Goal: Task Accomplishment & Management: Use online tool/utility

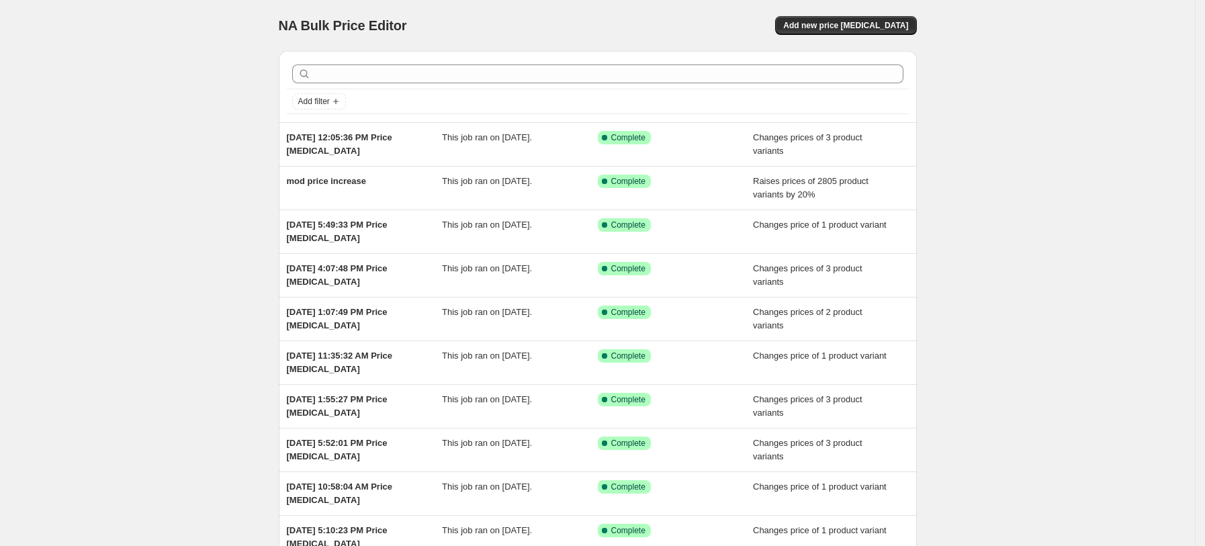
click at [862, 13] on div "NA Bulk Price Editor. This page is ready NA Bulk Price Editor Add new price [ME…" at bounding box center [598, 25] width 638 height 51
click at [862, 17] on button "Add new price [MEDICAL_DATA]" at bounding box center [845, 25] width 141 height 19
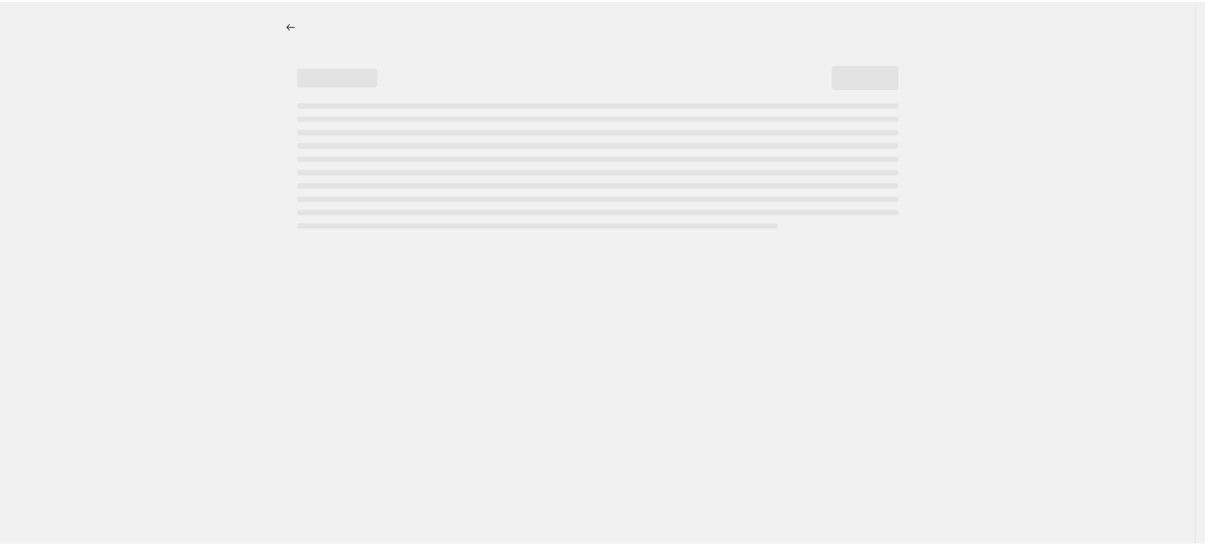
select select "percentage"
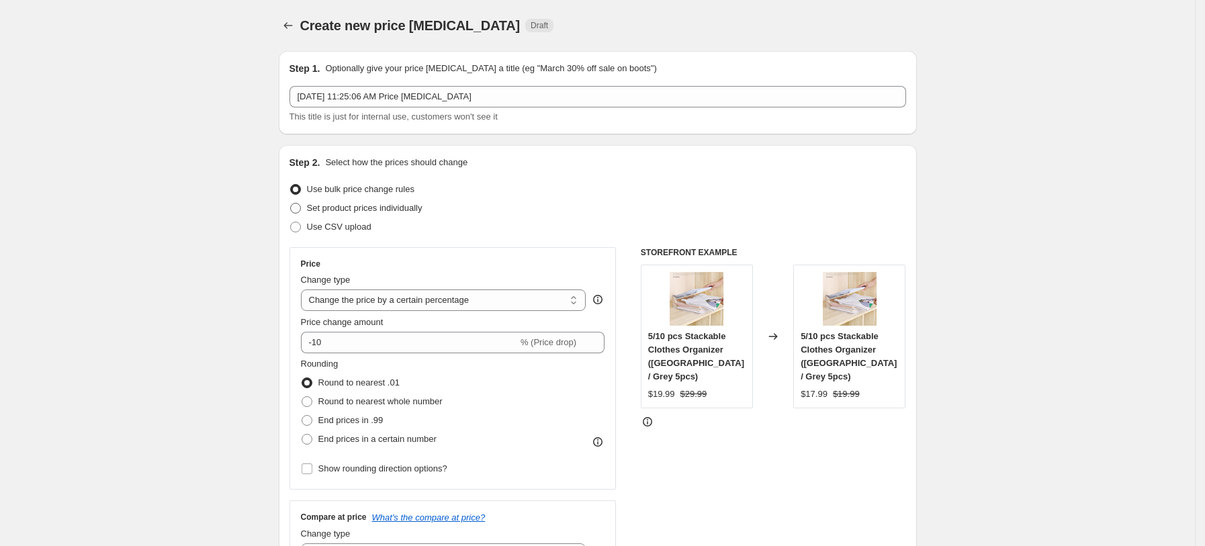
click at [369, 208] on span "Set product prices individually" at bounding box center [365, 208] width 116 height 10
click at [291, 203] on input "Set product prices individually" at bounding box center [290, 203] width 1 height 1
radio input "true"
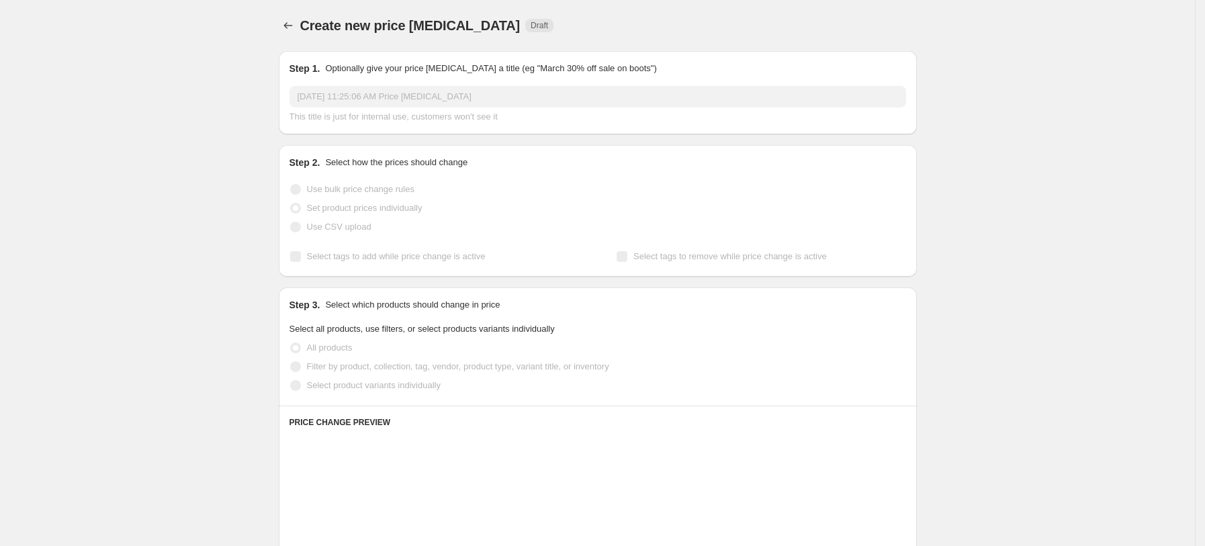
click at [377, 376] on label "Select product variants individually" at bounding box center [364, 385] width 151 height 19
click at [291, 380] on input "Select product variants individually" at bounding box center [290, 380] width 1 height 1
radio input "true"
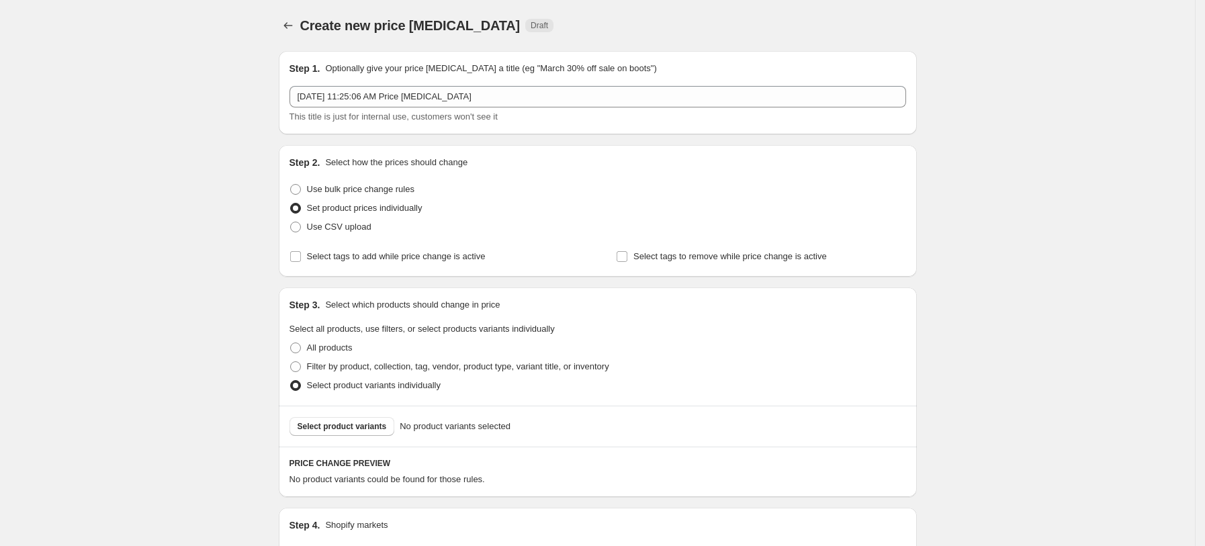
click at [366, 432] on button "Select product variants" at bounding box center [341, 426] width 105 height 19
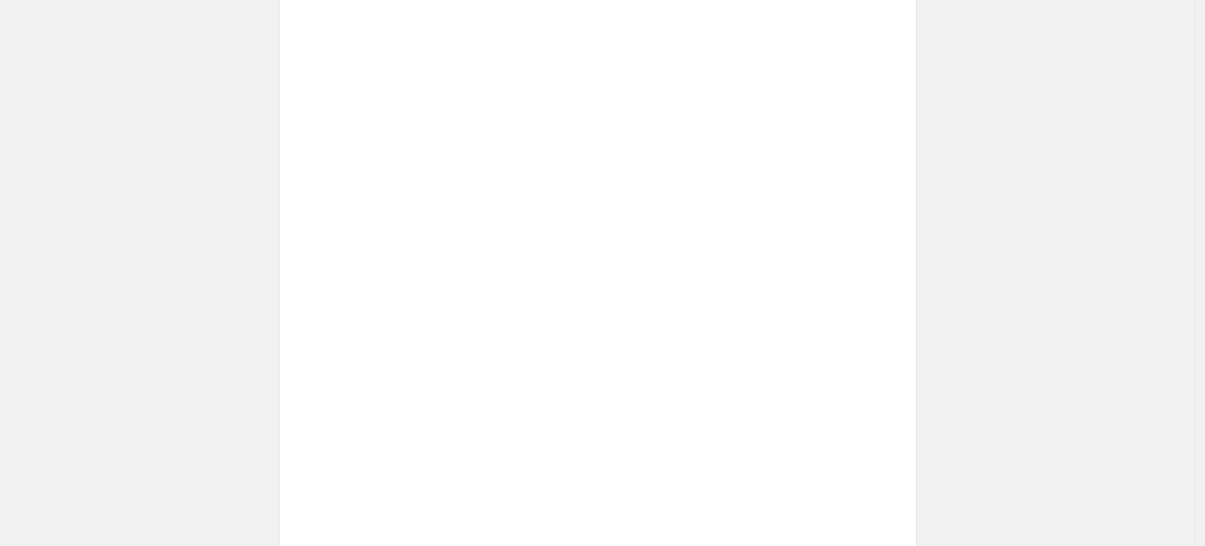
scroll to position [548, 0]
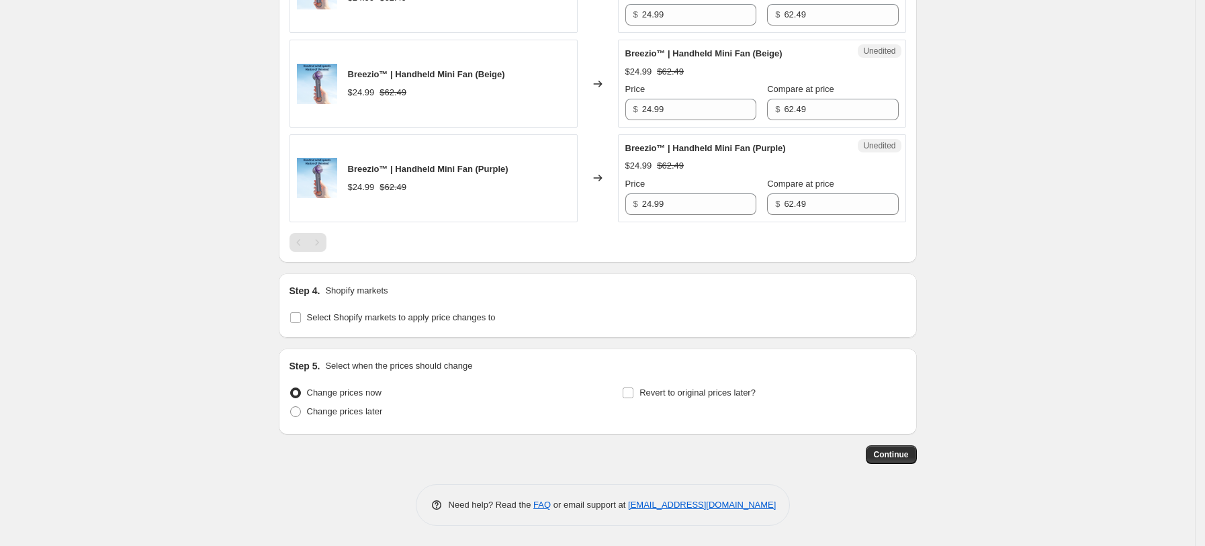
click at [445, 329] on div "Step 4. Shopify markets Select Shopify markets to apply price changes to" at bounding box center [598, 305] width 638 height 64
click at [445, 326] on label "Select Shopify markets to apply price changes to" at bounding box center [392, 317] width 206 height 19
click at [301, 323] on input "Select Shopify markets to apply price changes to" at bounding box center [295, 317] width 11 height 11
checkbox input "true"
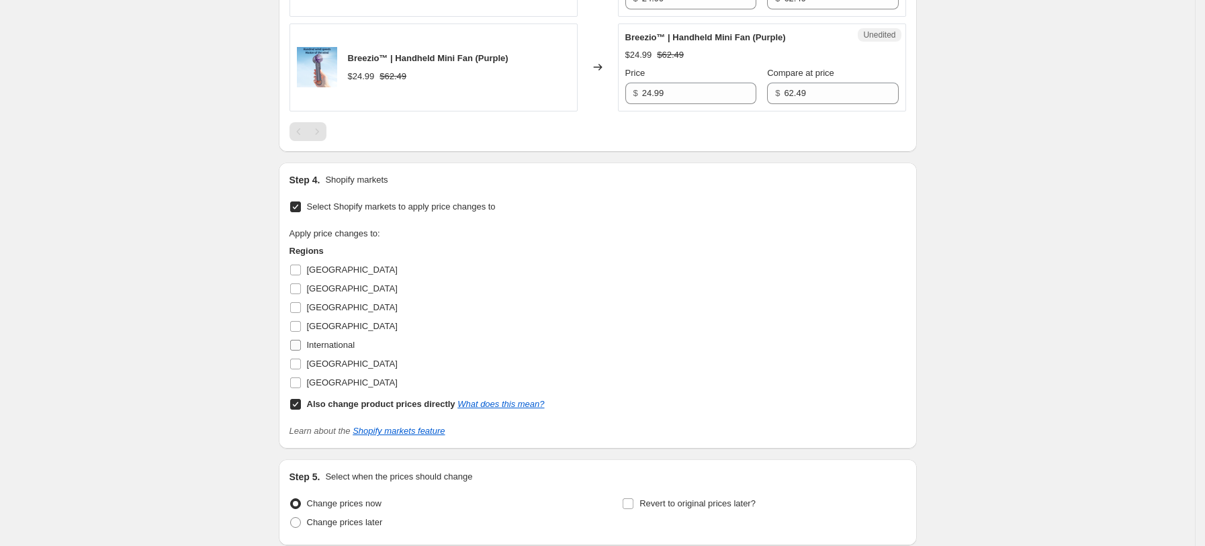
scroll to position [769, 0]
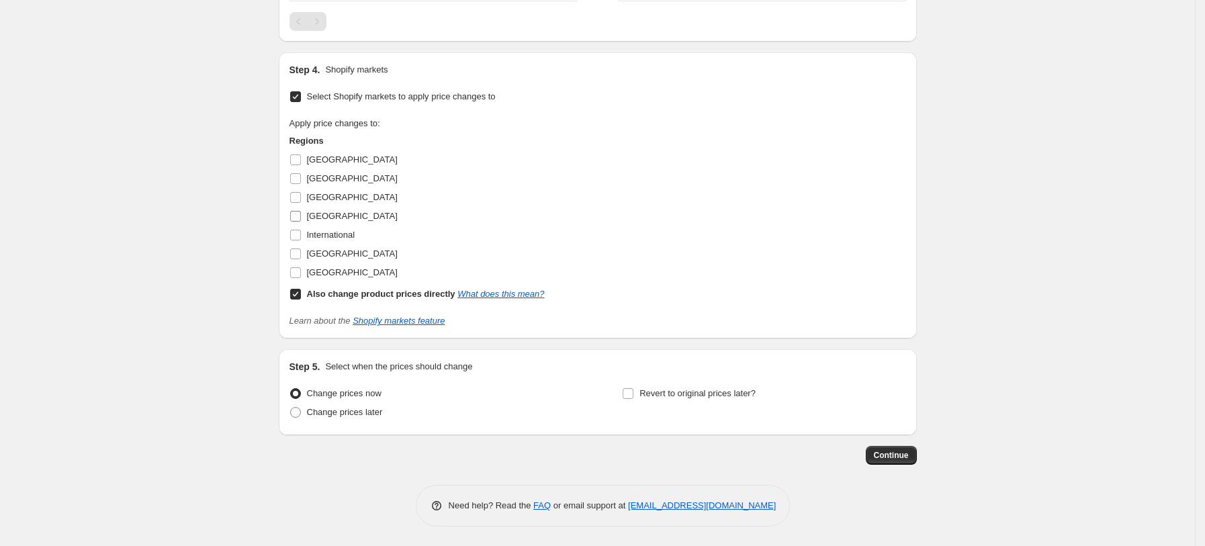
click at [314, 216] on span "[GEOGRAPHIC_DATA]" at bounding box center [352, 216] width 91 height 10
click at [301, 216] on input "[GEOGRAPHIC_DATA]" at bounding box center [295, 216] width 11 height 11
checkbox input "true"
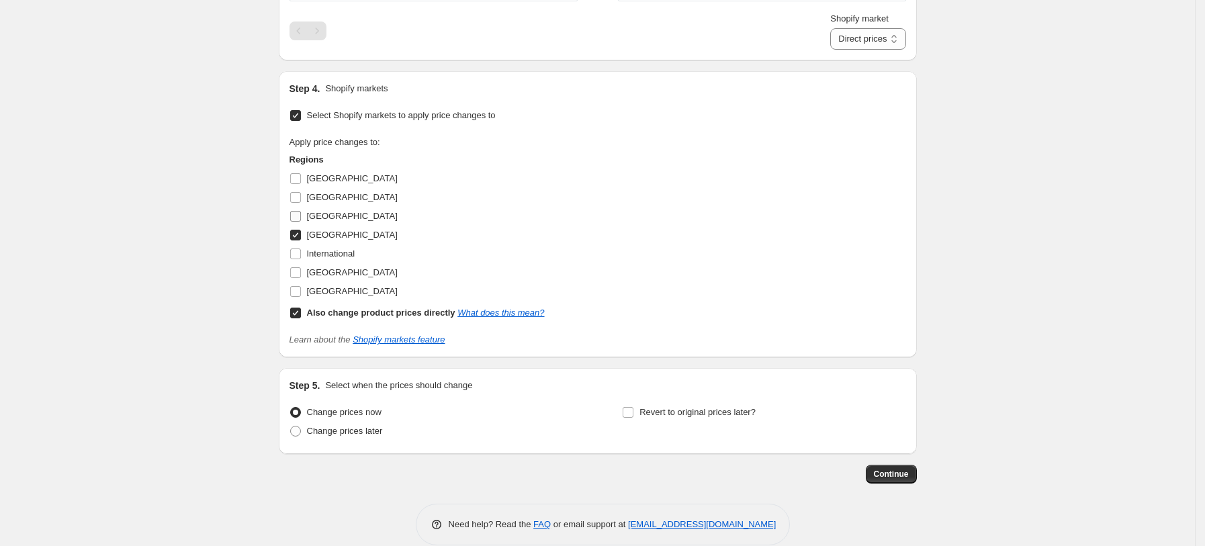
click at [316, 208] on label "[GEOGRAPHIC_DATA]" at bounding box center [343, 216] width 108 height 19
click at [301, 211] on input "[GEOGRAPHIC_DATA]" at bounding box center [295, 216] width 11 height 11
checkbox input "true"
click at [345, 275] on span "[GEOGRAPHIC_DATA]" at bounding box center [352, 272] width 91 height 10
click at [301, 275] on input "[GEOGRAPHIC_DATA]" at bounding box center [295, 272] width 11 height 11
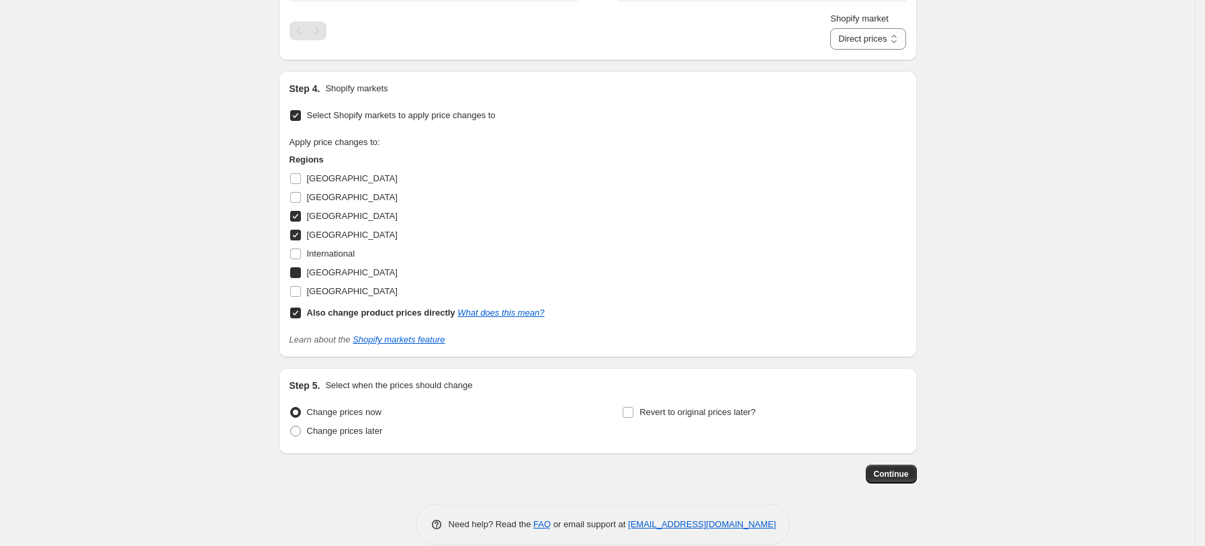
checkbox input "true"
drag, startPoint x: 345, startPoint y: 283, endPoint x: 345, endPoint y: 293, distance: 10.1
click at [345, 284] on label "[GEOGRAPHIC_DATA]" at bounding box center [343, 291] width 108 height 19
click at [301, 286] on input "[GEOGRAPHIC_DATA]" at bounding box center [295, 291] width 11 height 11
checkbox input "true"
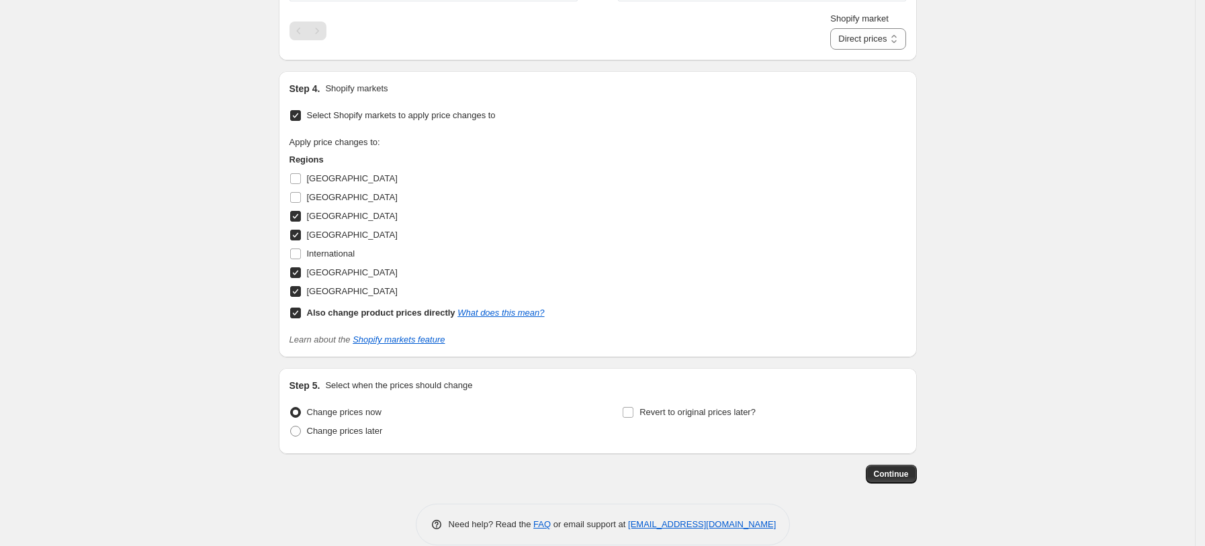
click at [349, 306] on div "Also change product prices directly What does this mean?" at bounding box center [426, 312] width 238 height 13
click at [301, 308] on input "Also change product prices directly What does this mean?" at bounding box center [295, 313] width 11 height 11
checkbox input "false"
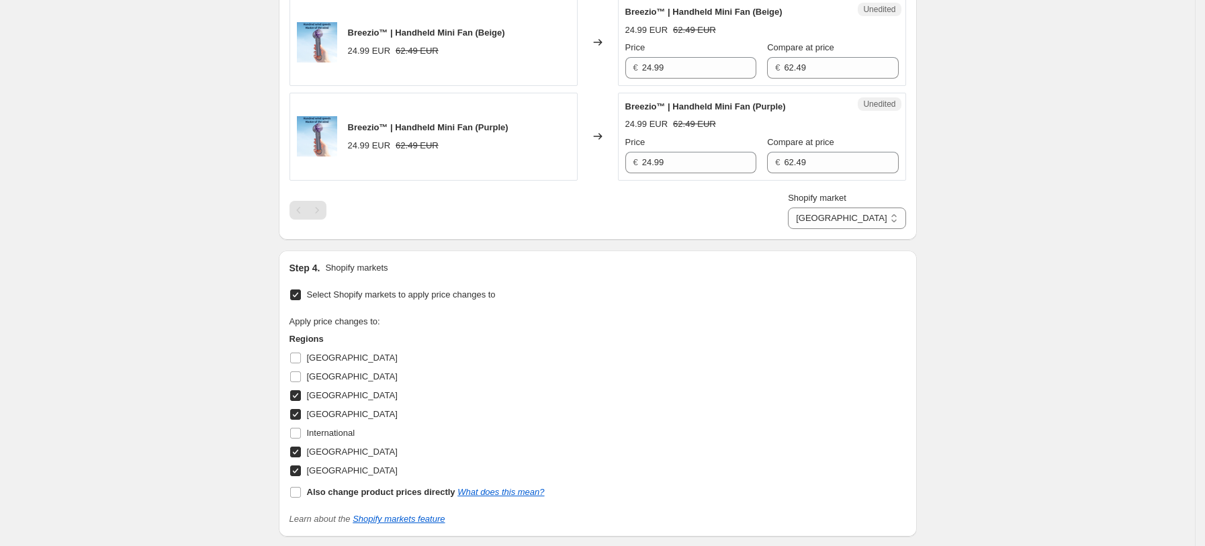
scroll to position [411, 0]
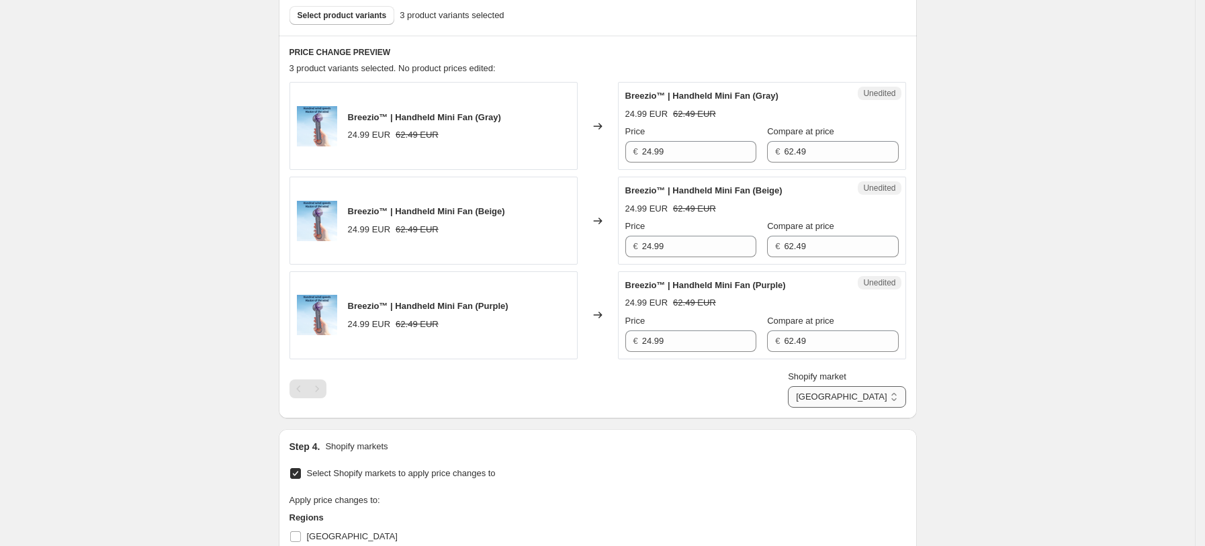
drag, startPoint x: 886, startPoint y: 398, endPoint x: 886, endPoint y: 405, distance: 7.4
click at [886, 398] on select "[GEOGRAPHIC_DATA] [GEOGRAPHIC_DATA] [GEOGRAPHIC_DATA] [GEOGRAPHIC_DATA]" at bounding box center [847, 396] width 118 height 21
click at [848, 408] on select "[GEOGRAPHIC_DATA] [GEOGRAPHIC_DATA] [GEOGRAPHIC_DATA] [GEOGRAPHIC_DATA]" at bounding box center [847, 396] width 118 height 21
click at [881, 409] on div "PRICE CHANGE PREVIEW 3 product variants selected. No product prices edited: Bre…" at bounding box center [598, 227] width 638 height 383
click at [880, 390] on select "[GEOGRAPHIC_DATA] [GEOGRAPHIC_DATA] [GEOGRAPHIC_DATA] [GEOGRAPHIC_DATA]" at bounding box center [847, 396] width 118 height 21
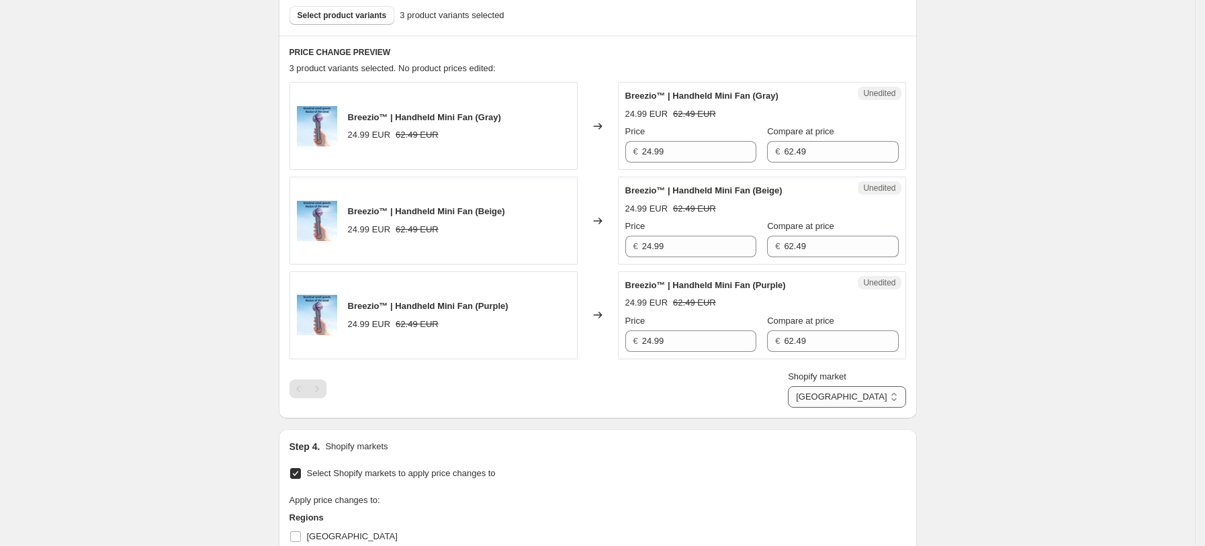
select select "7501644017"
click at [820, 408] on select "[GEOGRAPHIC_DATA] [GEOGRAPHIC_DATA] [GEOGRAPHIC_DATA] [GEOGRAPHIC_DATA]" at bounding box center [847, 396] width 118 height 21
